Goal: Navigation & Orientation: Find specific page/section

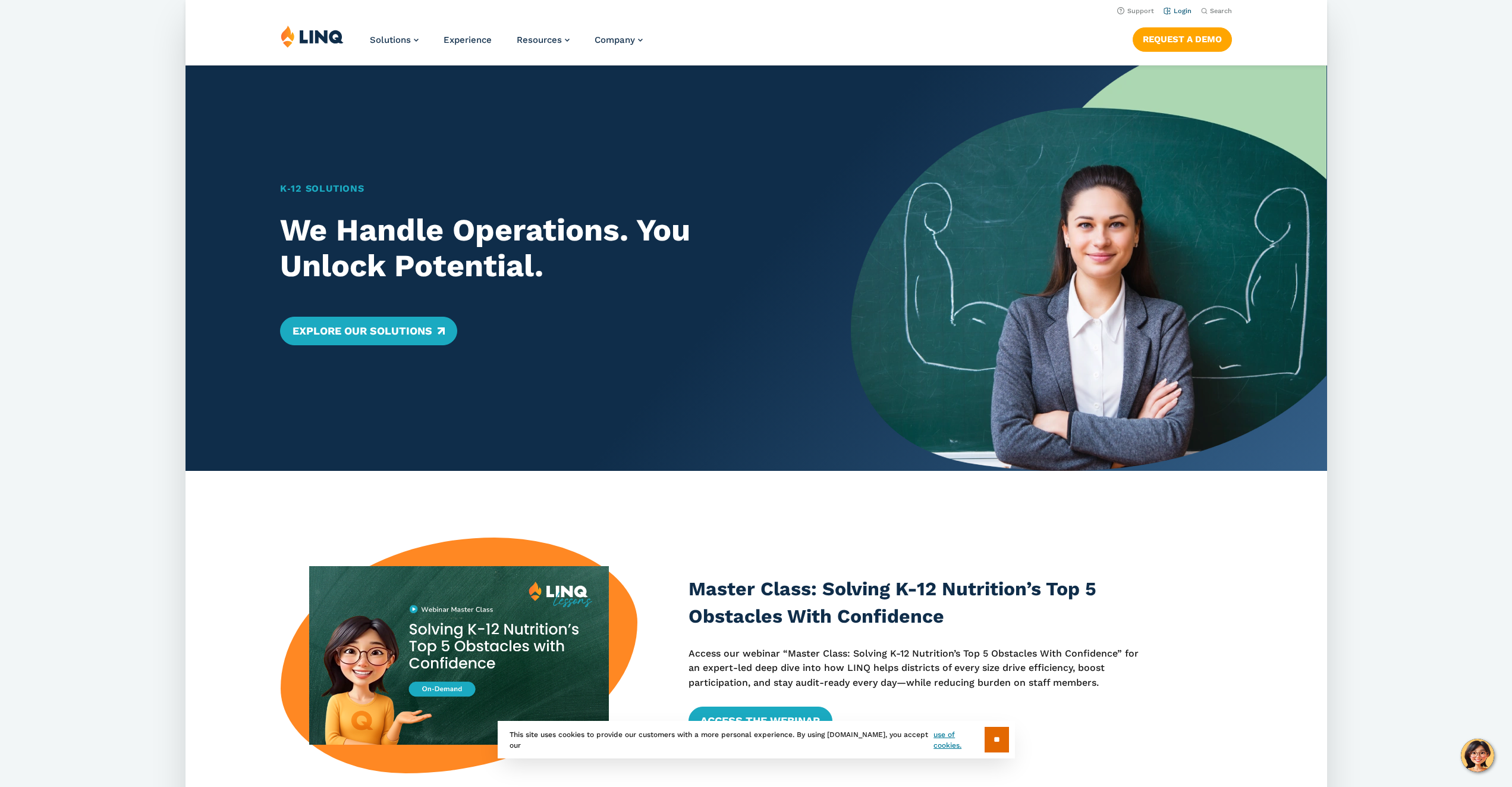
click at [1174, 10] on link "Login" at bounding box center [1177, 10] width 28 height 8
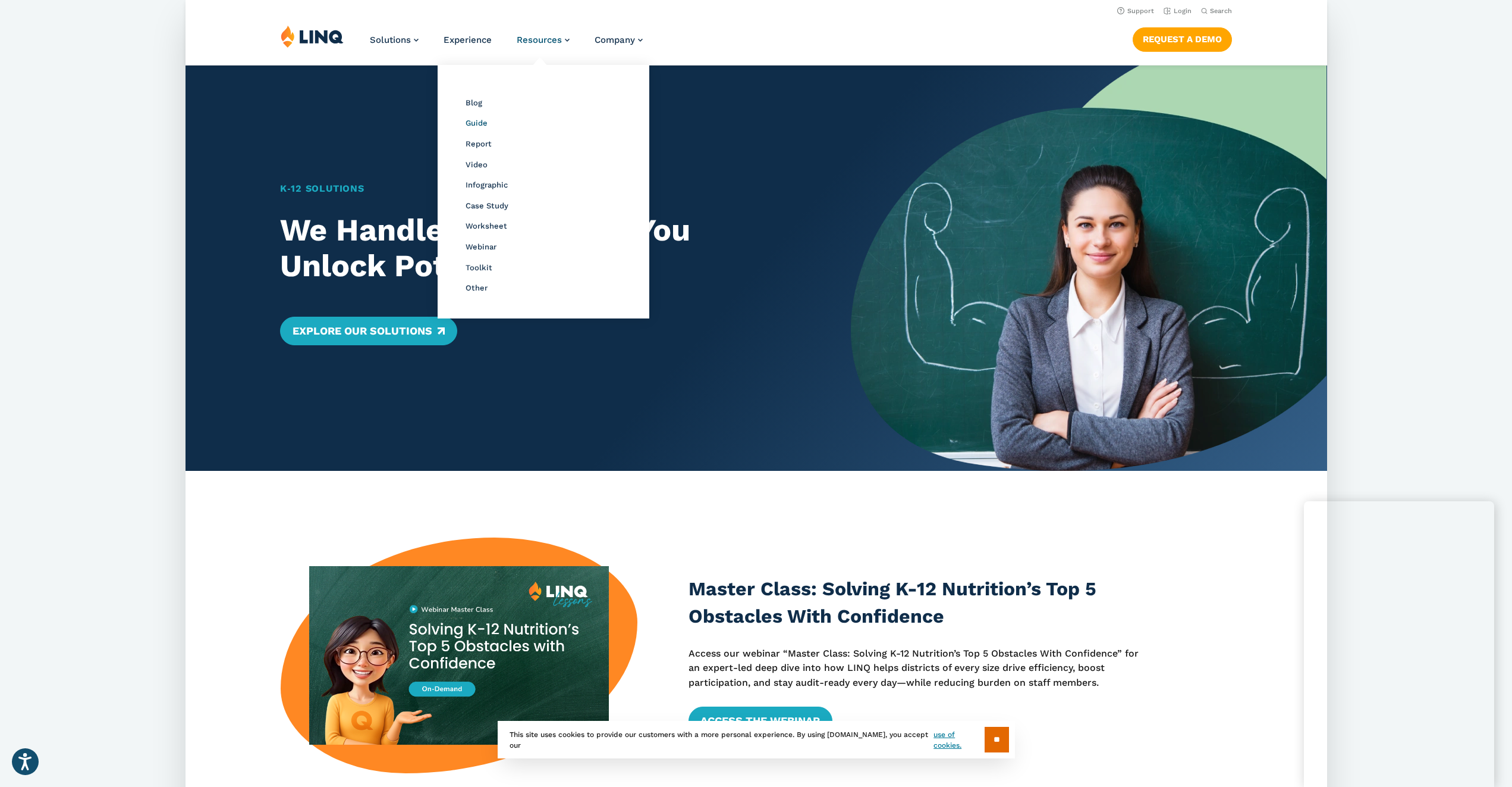
click at [473, 120] on span "Guide" at bounding box center [476, 123] width 22 height 9
